Goal: Navigation & Orientation: Understand site structure

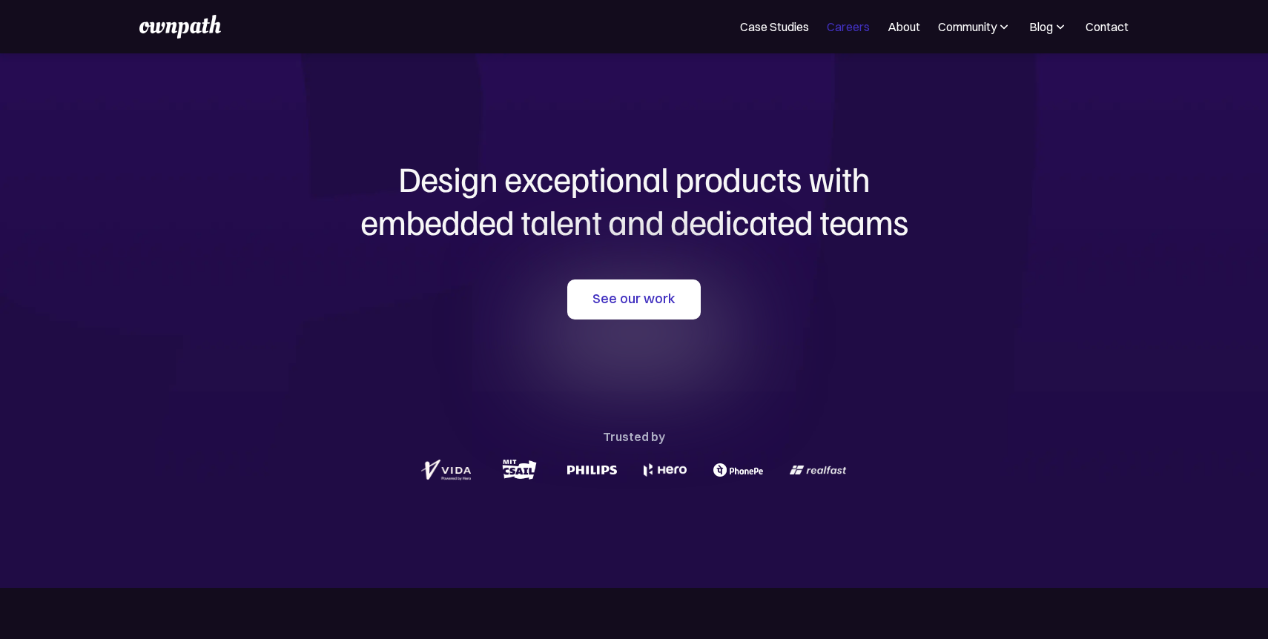
click at [852, 26] on link "Careers" at bounding box center [848, 27] width 43 height 18
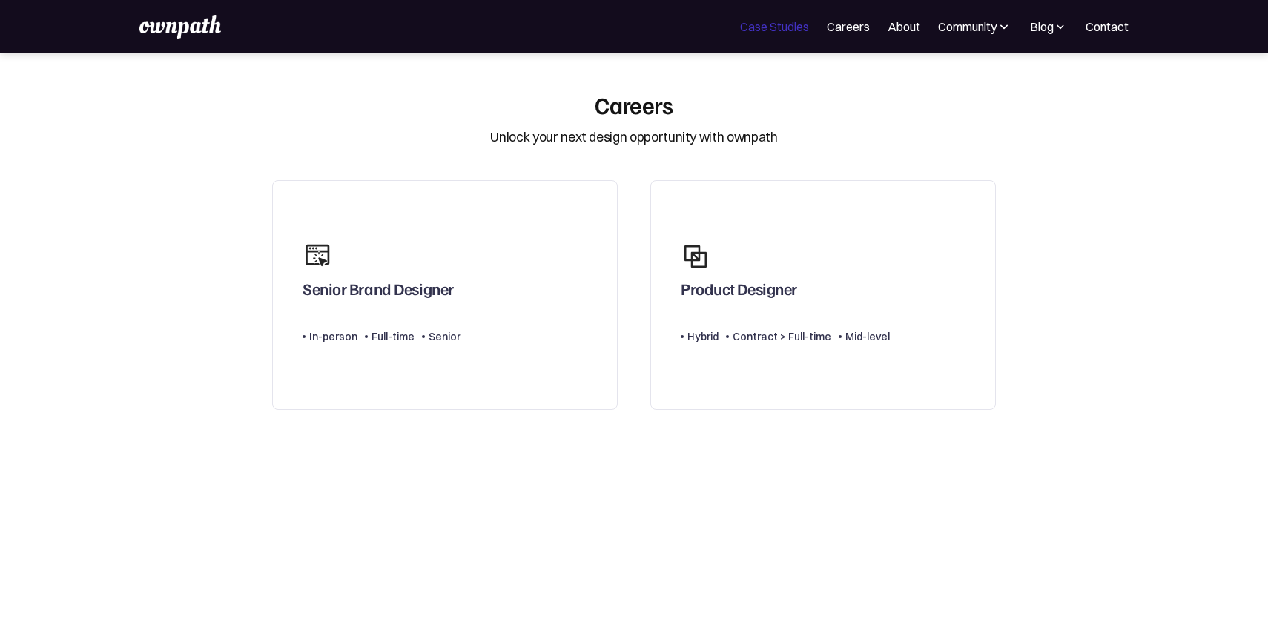
click at [748, 27] on link "Case Studies" at bounding box center [774, 27] width 69 height 18
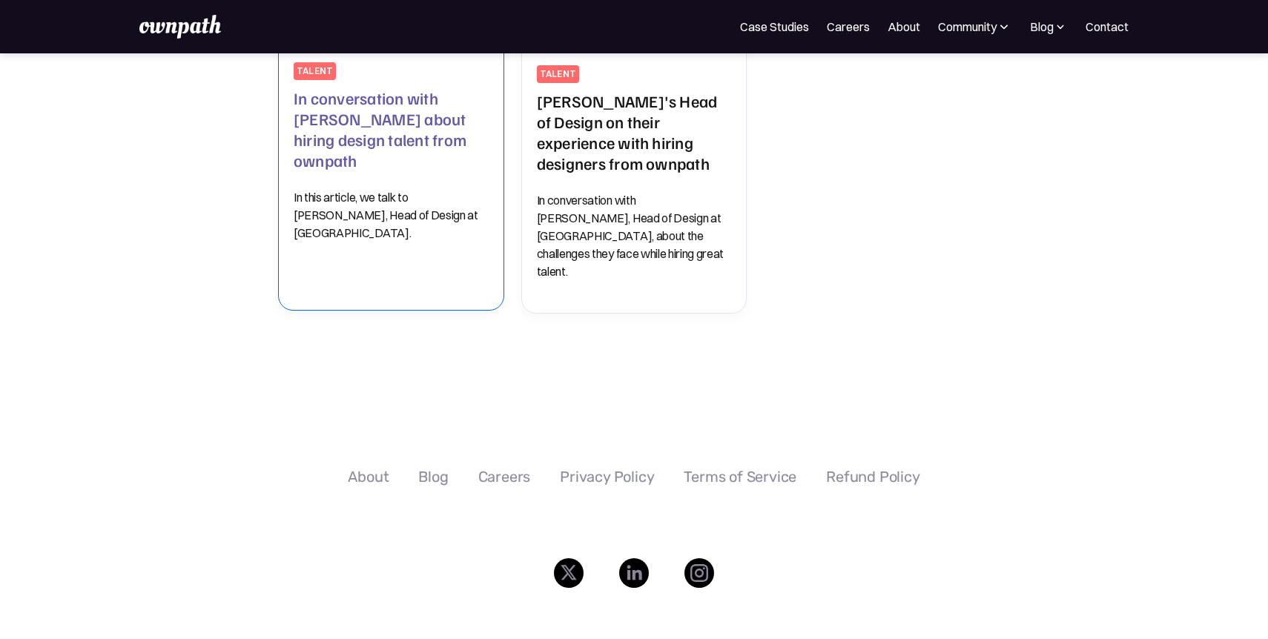
scroll to position [1048, 0]
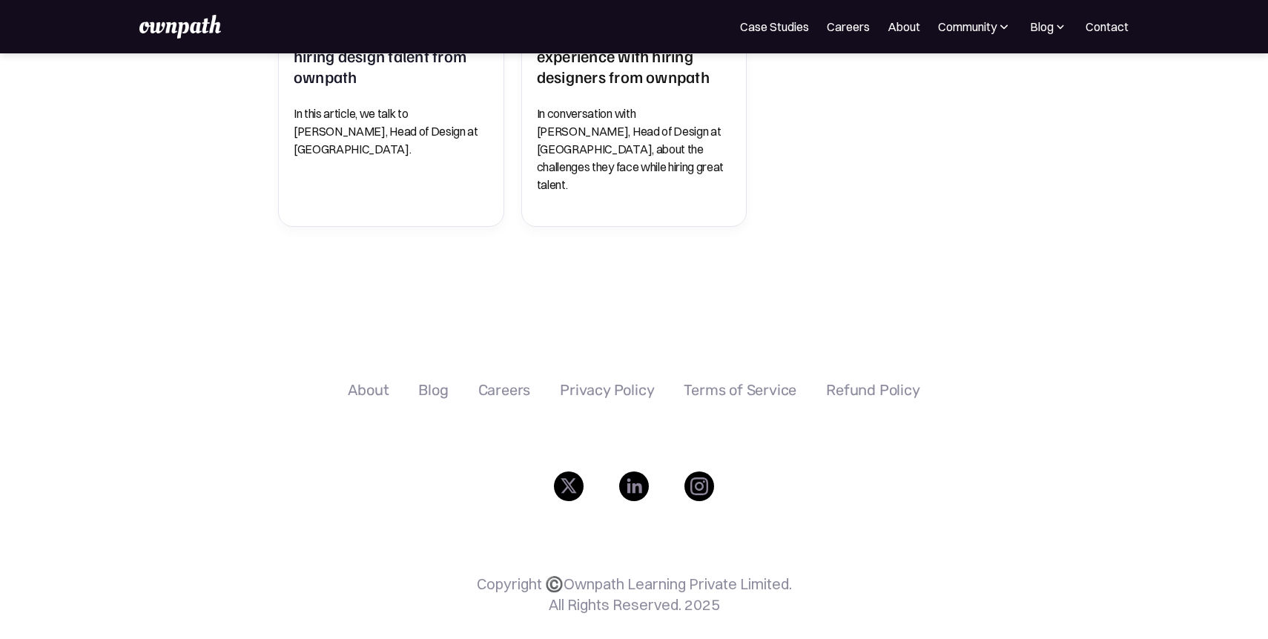
click at [368, 381] on div "About" at bounding box center [368, 390] width 41 height 18
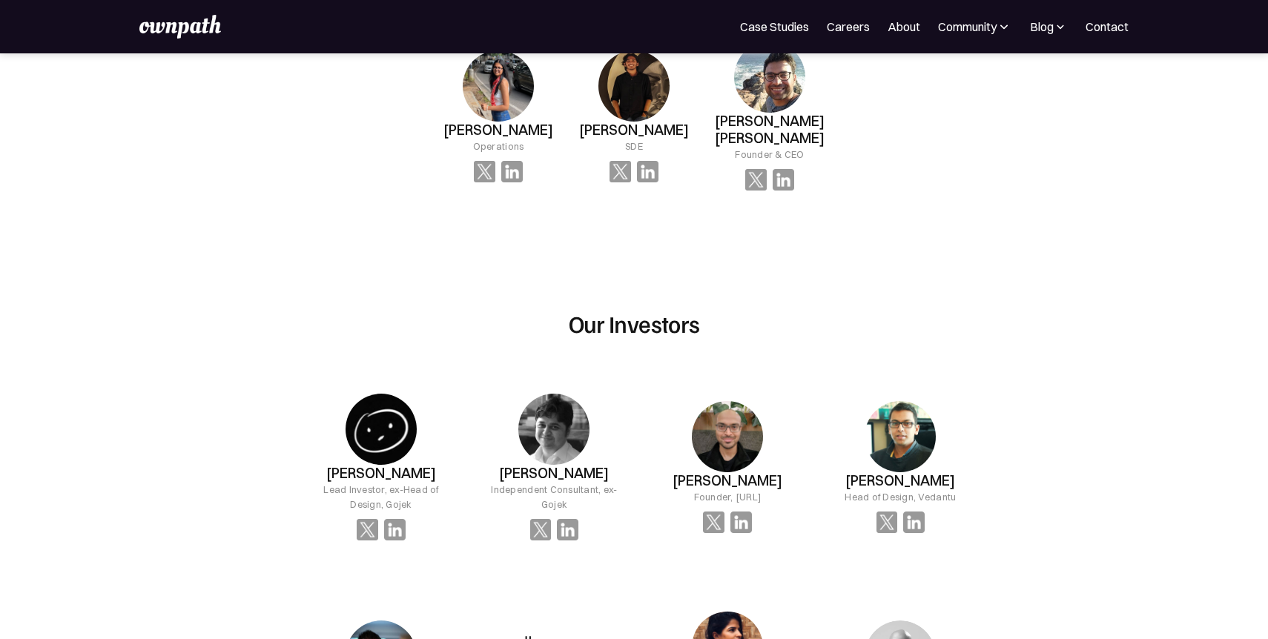
scroll to position [1313, 0]
